Goal: Use online tool/utility: Utilize a website feature to perform a specific function

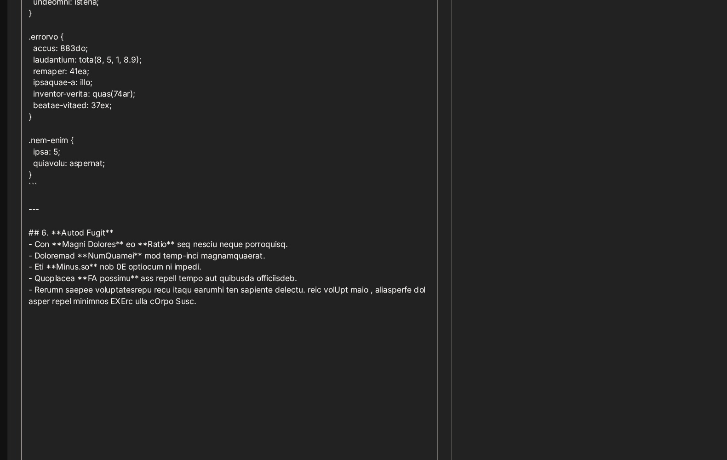
scroll to position [2704, 0]
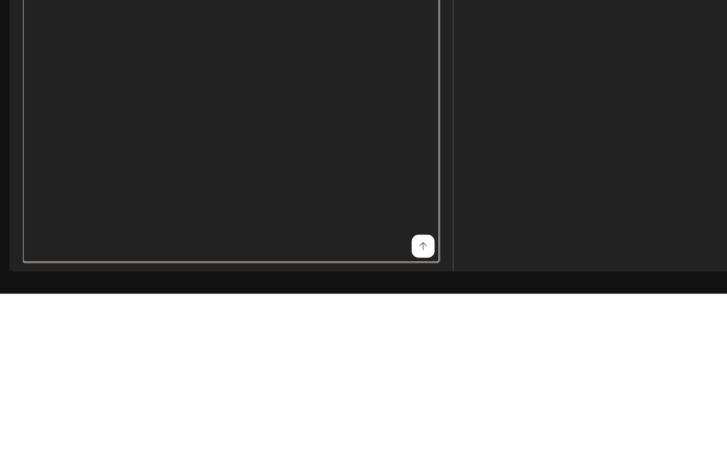
type textarea "**********"
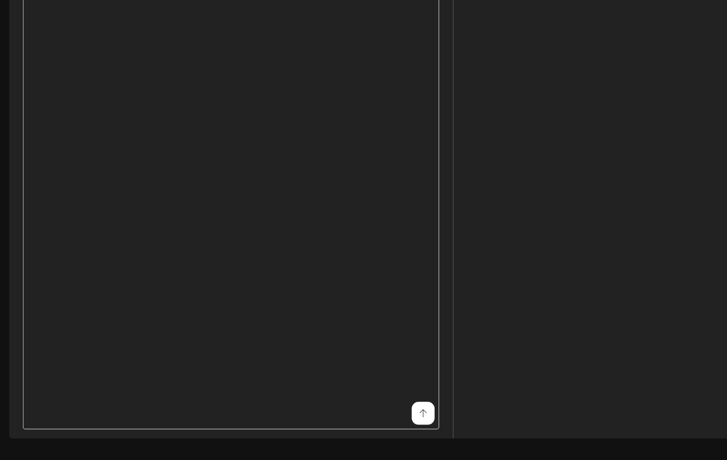
click at [330, 412] on button "submit" at bounding box center [339, 421] width 18 height 18
